Goal: Use online tool/utility: Use online tool/utility

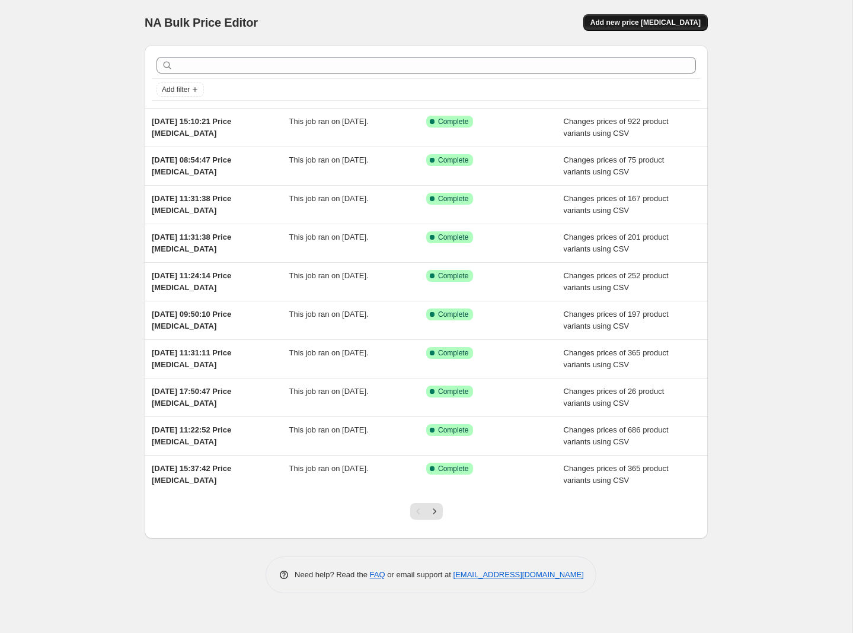
click at [684, 27] on button "Add new price [MEDICAL_DATA]" at bounding box center [645, 22] width 125 height 17
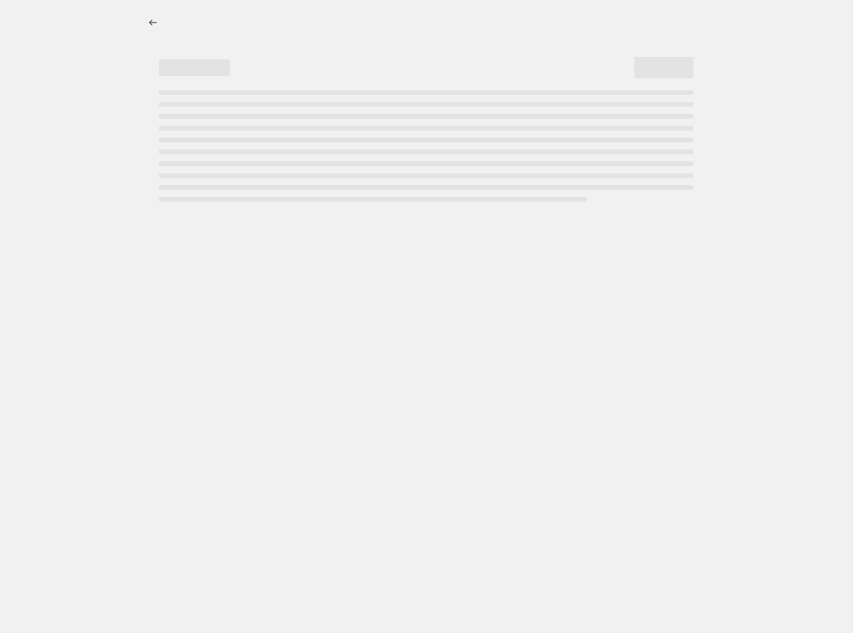
select select "percentage"
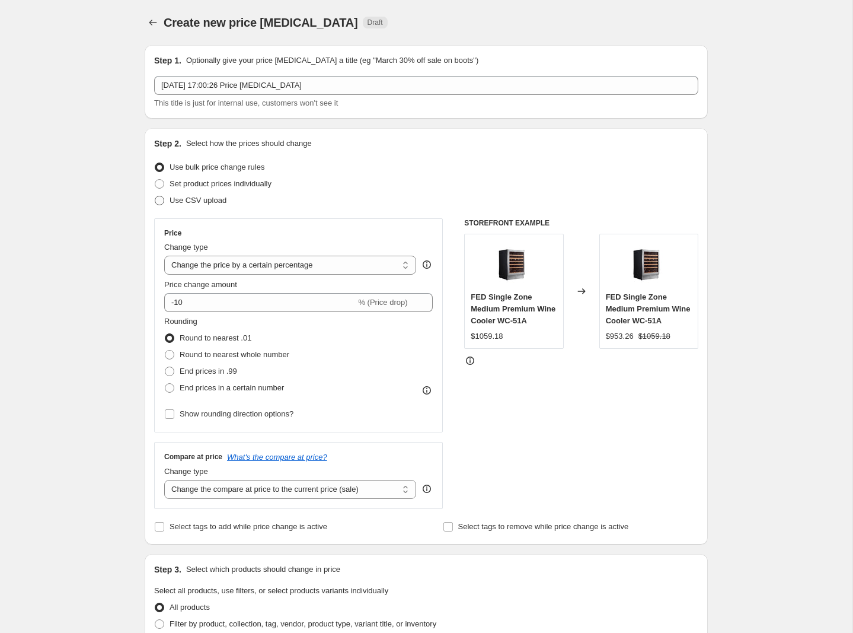
click at [161, 200] on span at bounding box center [159, 200] width 9 height 9
click at [155, 196] on input "Use CSV upload" at bounding box center [155, 196] width 1 height 1
radio input "true"
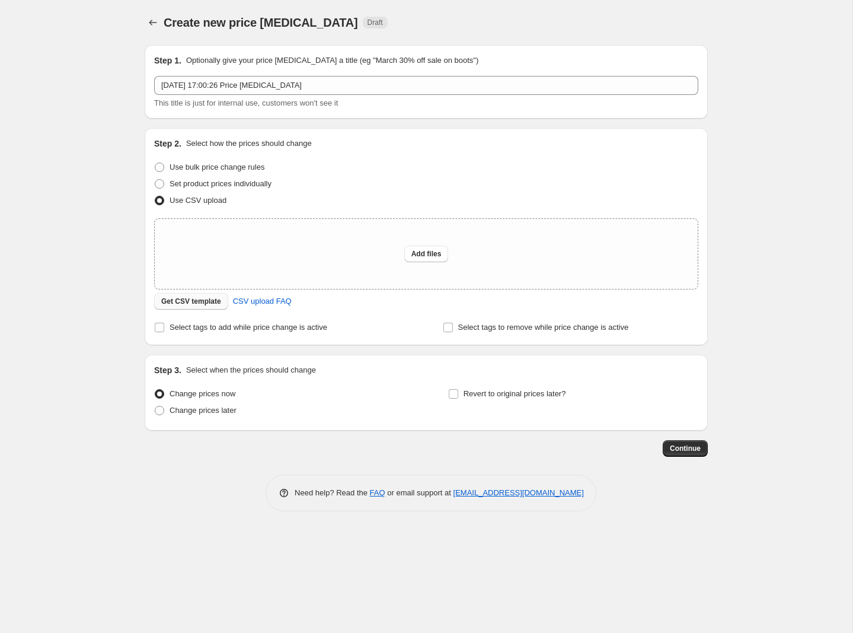
click at [194, 302] on span "Get CSV template" at bounding box center [191, 300] width 60 height 9
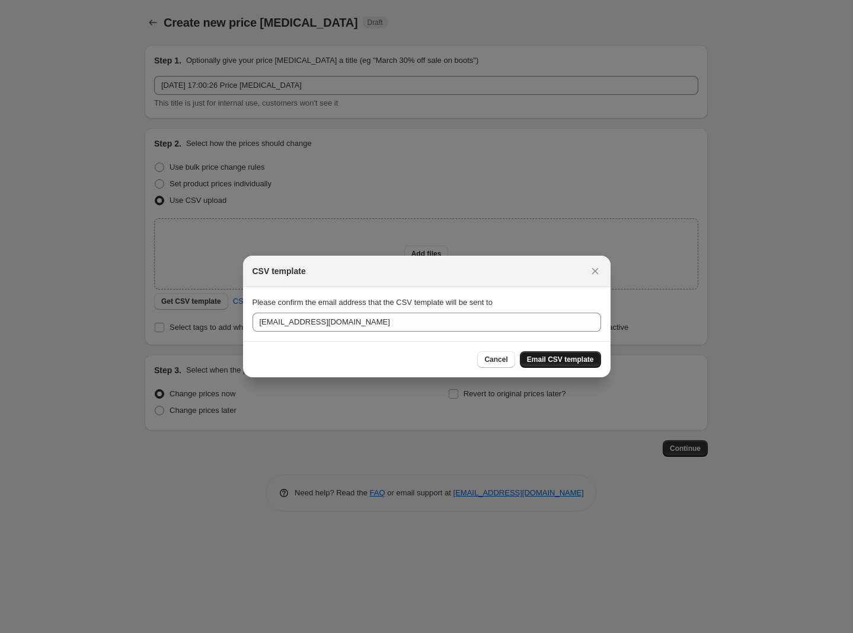
click at [563, 362] on span "Email CSV template" at bounding box center [560, 359] width 67 height 9
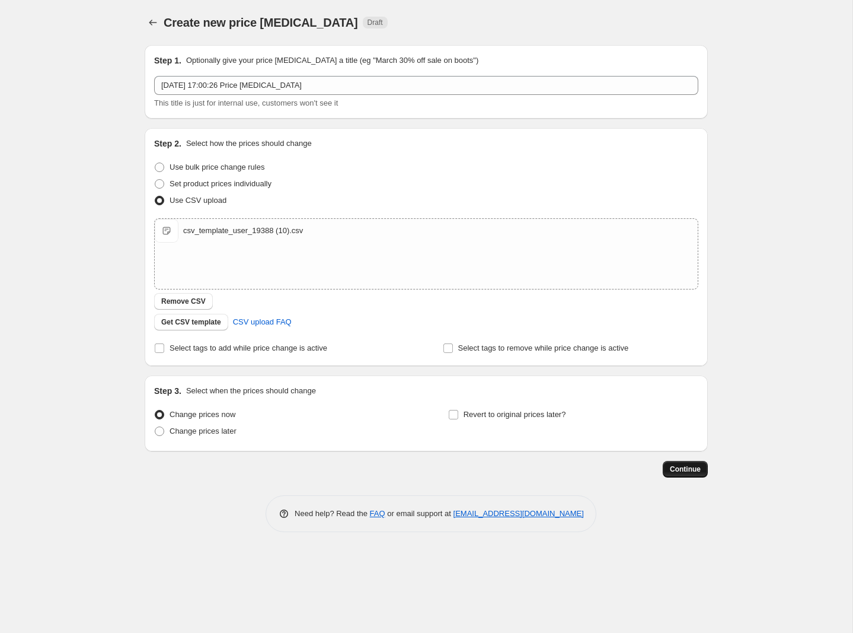
click at [699, 470] on span "Continue" at bounding box center [685, 468] width 31 height 9
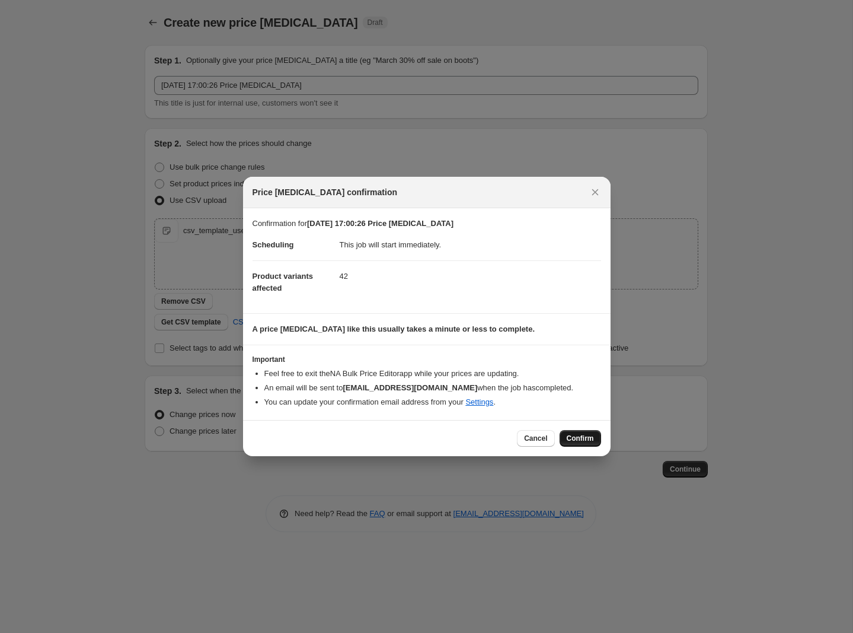
click at [580, 433] on button "Confirm" at bounding box center [581, 438] width 42 height 17
